Goal: Find specific page/section: Find specific page/section

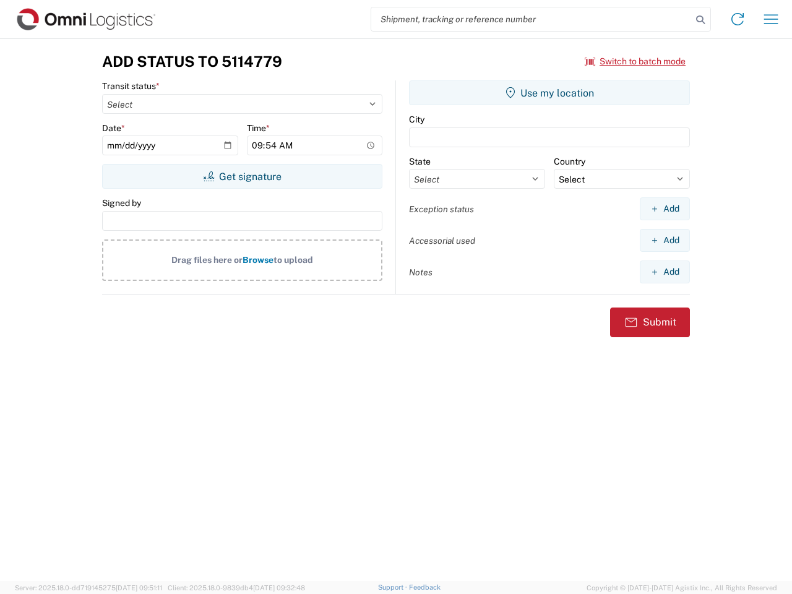
click at [532, 19] on input "search" at bounding box center [531, 19] width 321 height 24
click at [700, 20] on icon at bounding box center [700, 19] width 17 height 17
click at [738, 19] on icon at bounding box center [738, 19] width 20 height 20
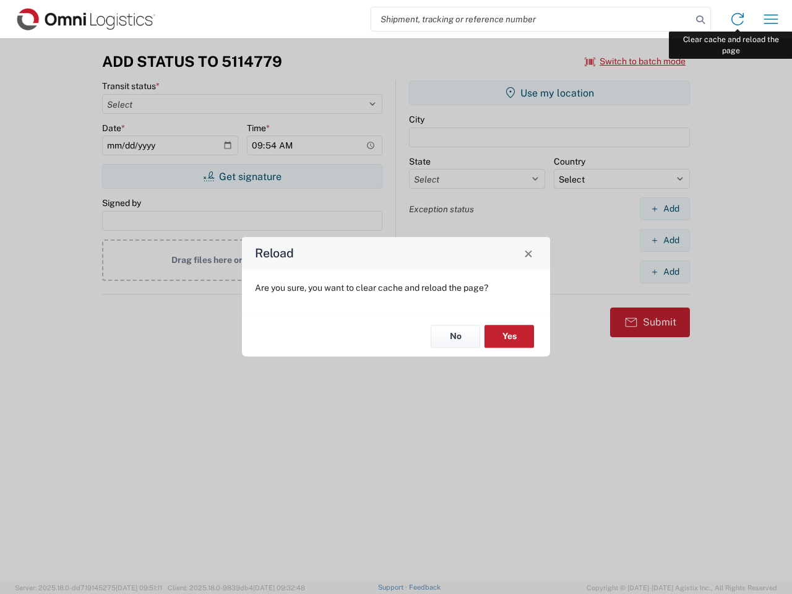
click at [771, 19] on div "Reload Are you sure, you want to clear cache and reload the page? No Yes" at bounding box center [396, 297] width 792 height 594
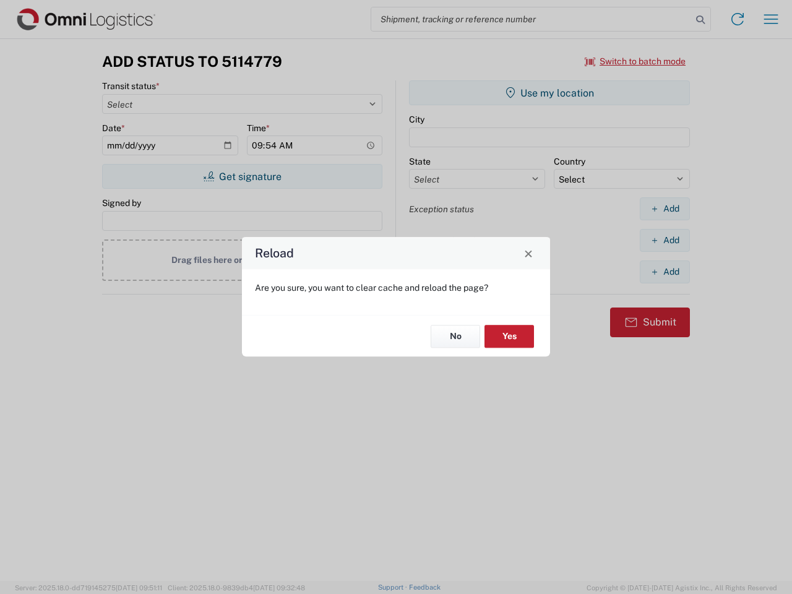
click at [635, 61] on div "Reload Are you sure, you want to clear cache and reload the page? No Yes" at bounding box center [396, 297] width 792 height 594
click at [242, 176] on div "Reload Are you sure, you want to clear cache and reload the page? No Yes" at bounding box center [396, 297] width 792 height 594
click at [549, 93] on div "Reload Are you sure, you want to clear cache and reload the page? No Yes" at bounding box center [396, 297] width 792 height 594
click at [665, 209] on div "Reload Are you sure, you want to clear cache and reload the page? No Yes" at bounding box center [396, 297] width 792 height 594
click at [665, 240] on div "Reload Are you sure, you want to clear cache and reload the page? No Yes" at bounding box center [396, 297] width 792 height 594
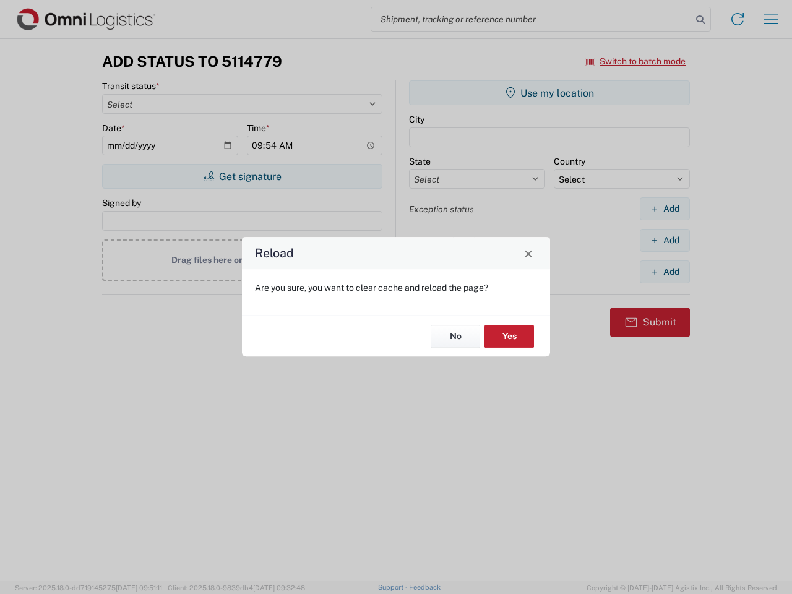
click at [665, 272] on div "Reload Are you sure, you want to clear cache and reload the page? No Yes" at bounding box center [396, 297] width 792 height 594
